Goal: Task Accomplishment & Management: Complete application form

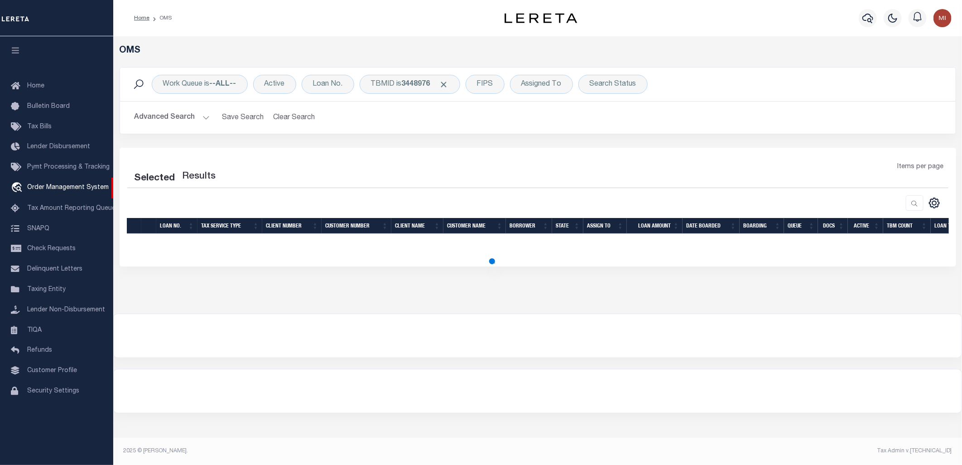
select select "200"
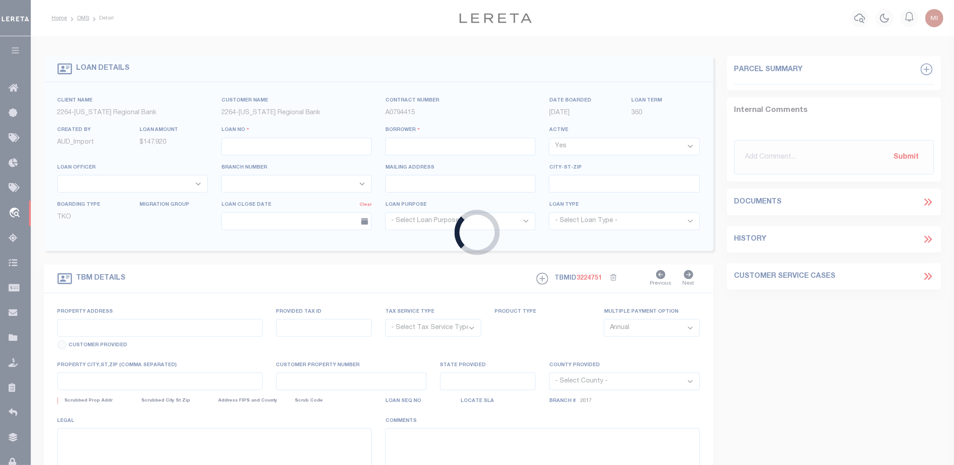
type input "92602170"
type input "[PERSON_NAME]"
select select
type input "[STREET_ADDRESS][PERSON_NAME]"
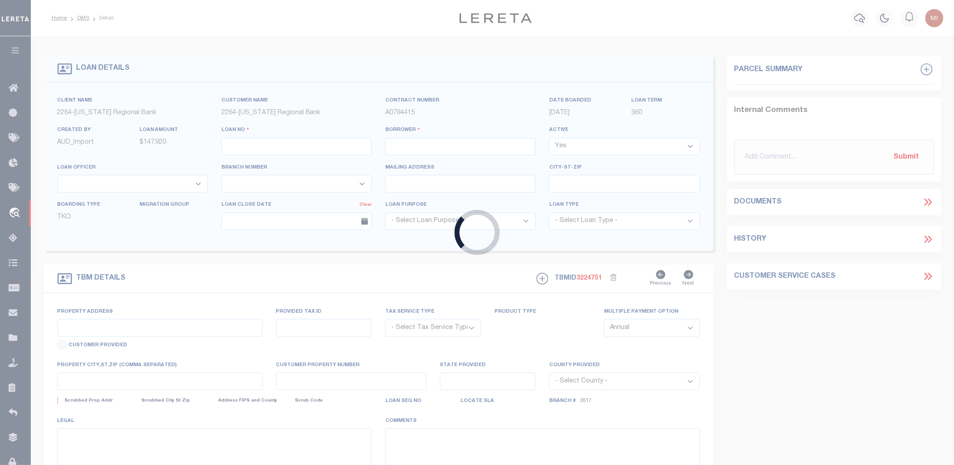
type input "[GEOGRAPHIC_DATA] OR 97201-5373"
select select "NonEscrow"
type input "[GEOGRAPHIC_DATA], [GEOGRAPHIC_DATA] 231652001001"
type input "231652001001"
select select
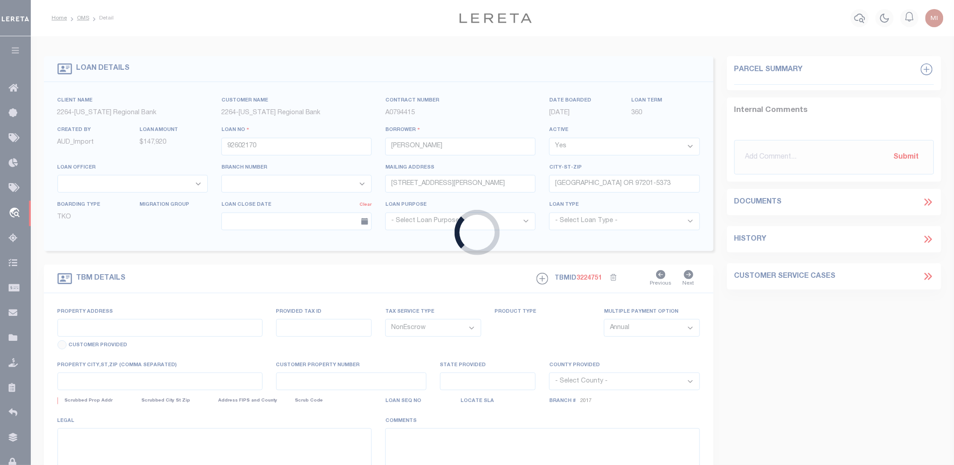
type textarea "LOT 22;[GEOGRAPHIC_DATA];[GEOGRAPHIC_DATA];[GEOGRAPHIC_DATA]"
select select "22457"
select select "8149"
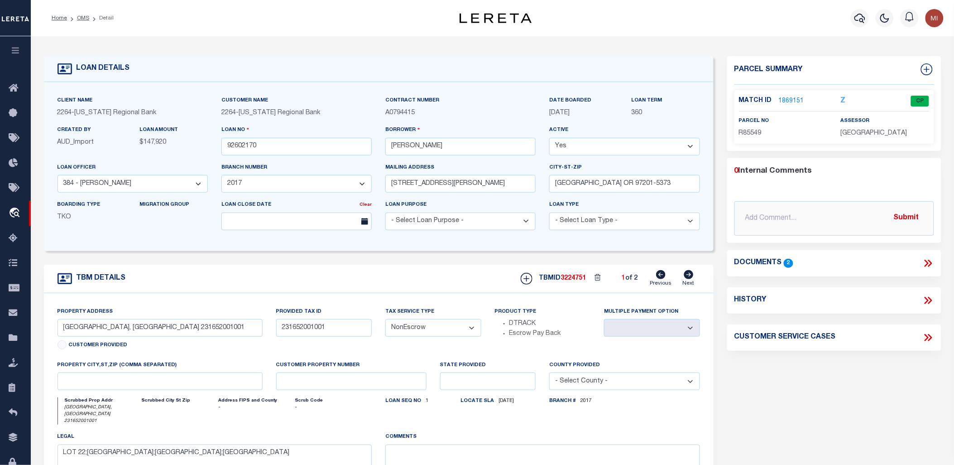
click at [926, 260] on icon at bounding box center [929, 263] width 12 height 12
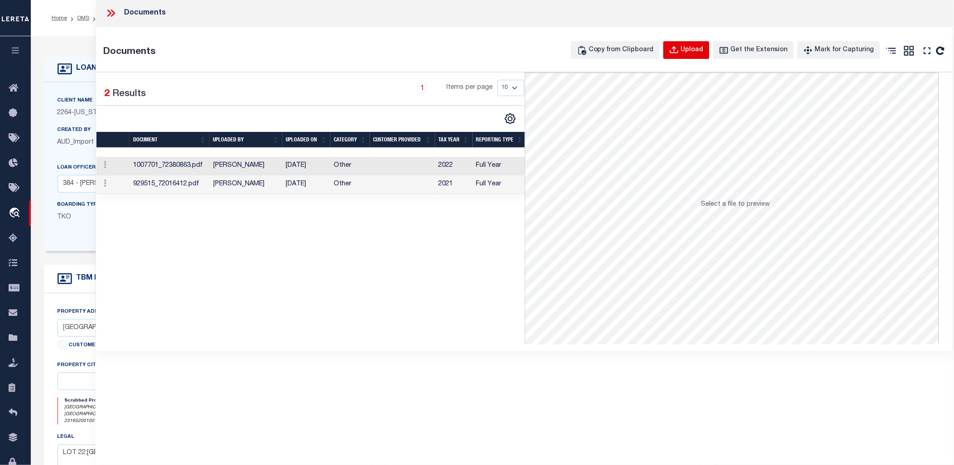
click at [698, 53] on div "Upload" at bounding box center [692, 50] width 23 height 10
select select
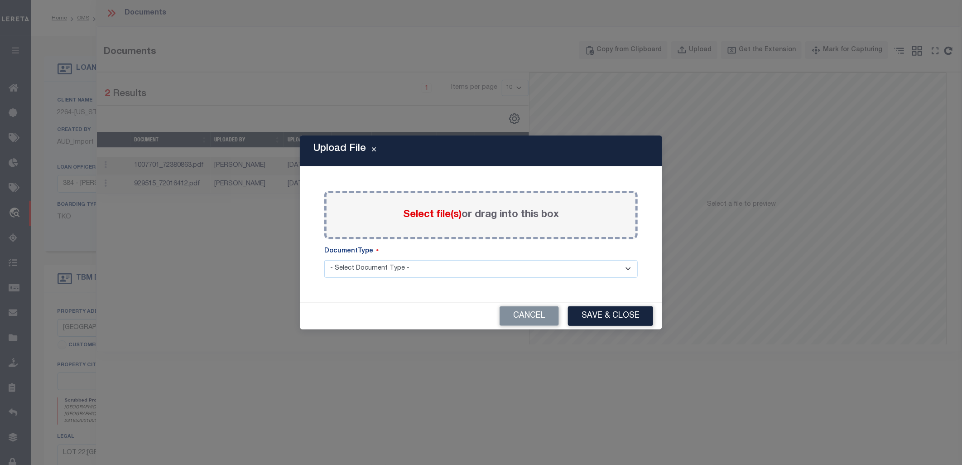
click at [460, 269] on select "- Select Document Type - Tax Service Documents" at bounding box center [480, 269] width 313 height 18
click at [512, 313] on button "Cancel" at bounding box center [529, 315] width 59 height 19
